Goal: Transaction & Acquisition: Purchase product/service

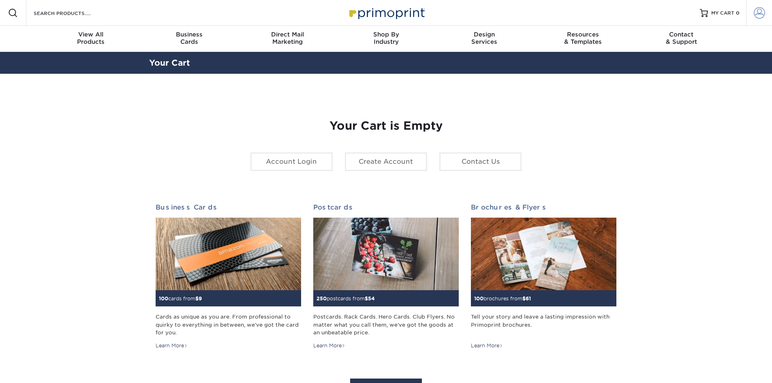
click at [754, 13] on span at bounding box center [758, 12] width 11 height 11
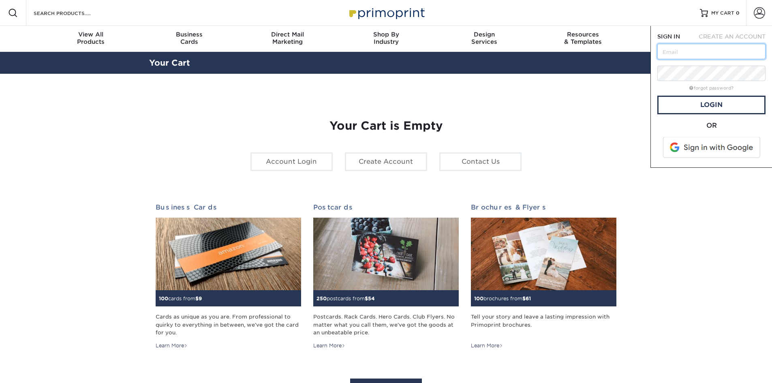
click at [674, 54] on input "text" at bounding box center [711, 51] width 108 height 15
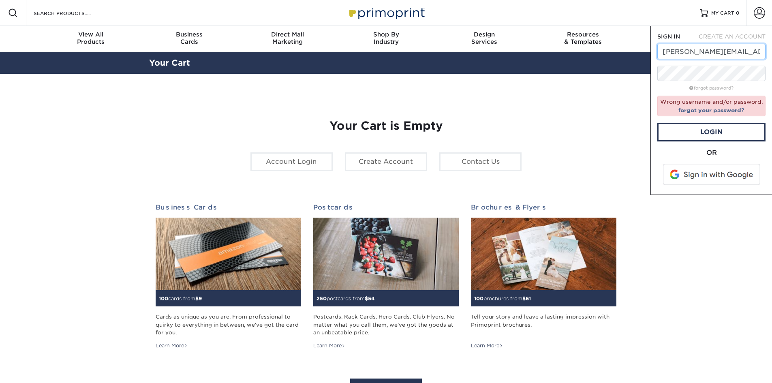
click at [681, 54] on input "ELAIN.GRANT@RLMUNDERGROUND.COM" at bounding box center [711, 51] width 108 height 15
click at [683, 51] on input "ELAIN.GRANT@RLMUNDERGROUND.COM" at bounding box center [711, 51] width 108 height 15
type input "ELAINe.GRANT@RLMUNDERGROUND.COM"
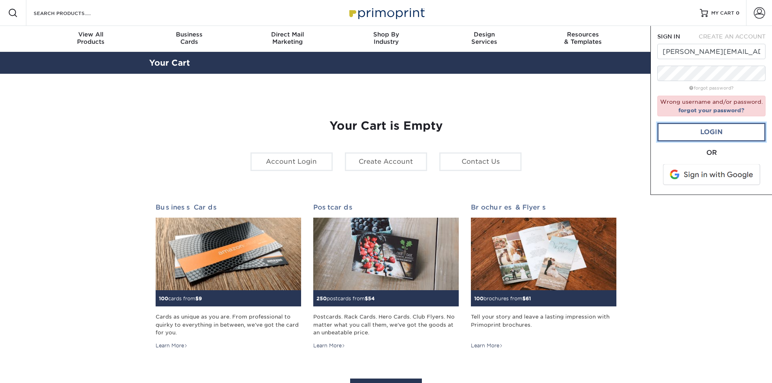
click at [708, 138] on link "Login" at bounding box center [711, 132] width 108 height 19
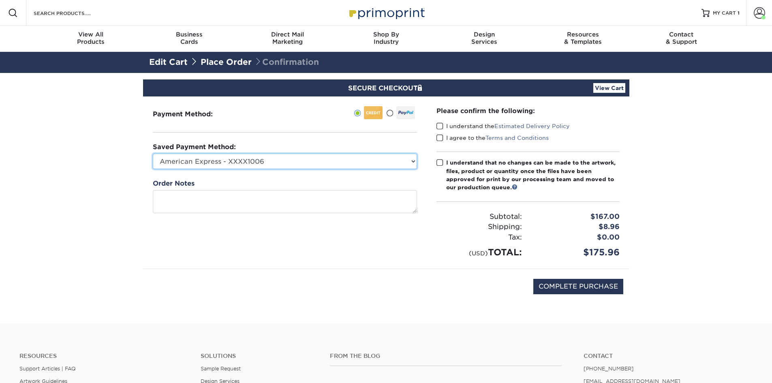
click at [277, 162] on select "American Express - XXXX1006 American Express - XXXX1140 American Express - XXXX…" at bounding box center [285, 161] width 264 height 15
click at [153, 154] on select "American Express - XXXX1006 American Express - XXXX1140 American Express - XXXX…" at bounding box center [285, 161] width 264 height 15
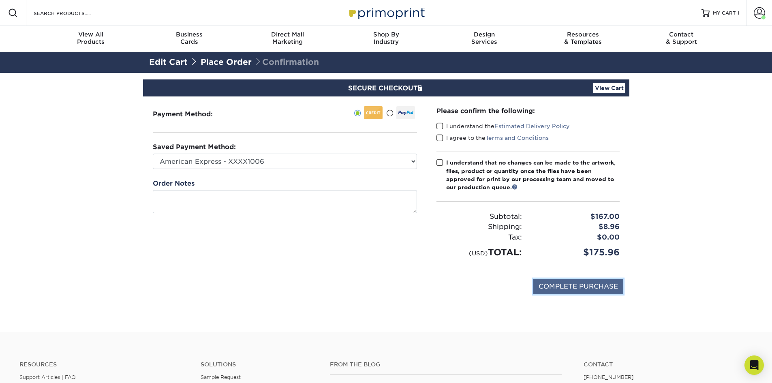
click at [585, 286] on input "COMPLETE PURCHASE" at bounding box center [578, 286] width 90 height 15
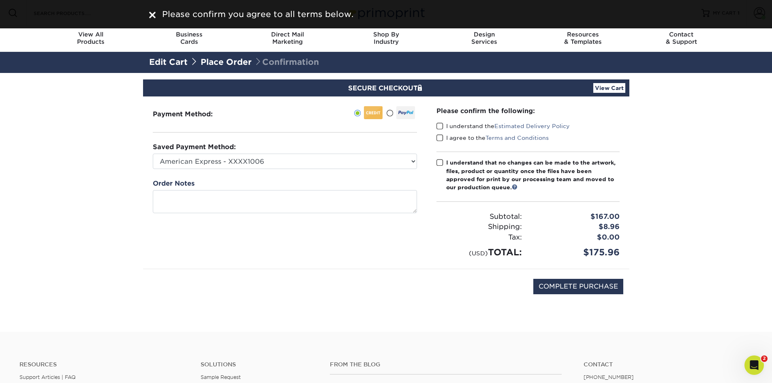
click at [443, 123] on span at bounding box center [439, 126] width 7 height 8
click at [0, 0] on input "I understand the Estimated Delivery Policy" at bounding box center [0, 0] width 0 height 0
click at [438, 142] on label "I agree to the Terms and Conditions" at bounding box center [492, 138] width 112 height 8
click at [0, 0] on input "I agree to the Terms and Conditions" at bounding box center [0, 0] width 0 height 0
click at [438, 162] on span at bounding box center [439, 163] width 7 height 8
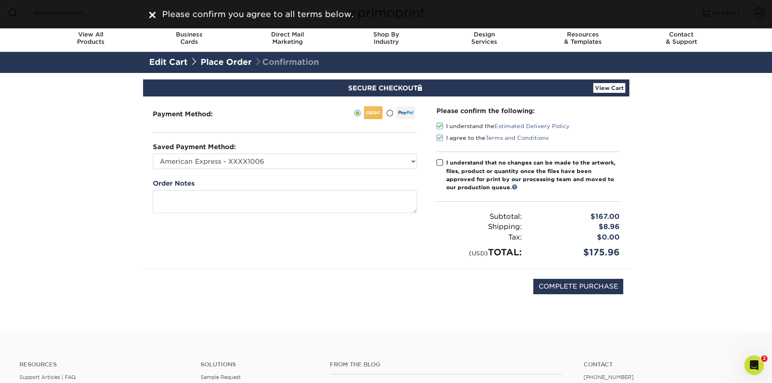
click at [0, 0] on input "I understand that no changes can be made to the artwork, files, product or quan…" at bounding box center [0, 0] width 0 height 0
click at [594, 288] on input "COMPLETE PURCHASE" at bounding box center [578, 286] width 90 height 15
type input "PROCESSING, PLEASE WAIT..."
